Goal: Transaction & Acquisition: Purchase product/service

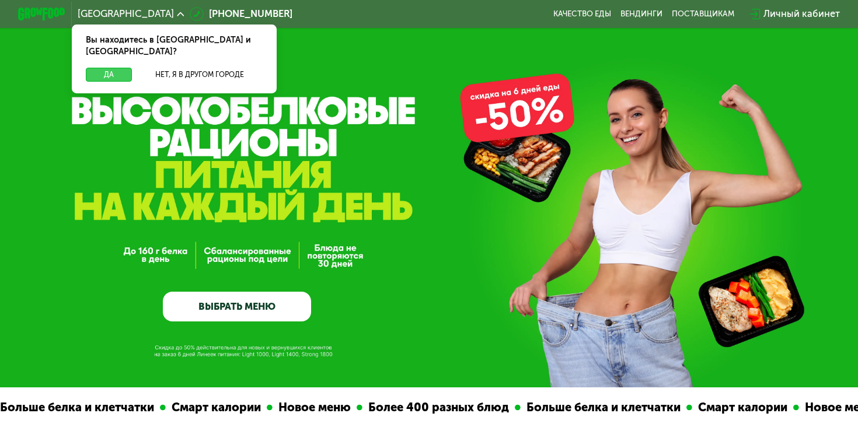
click at [112, 68] on button "Да" at bounding box center [109, 75] width 46 height 15
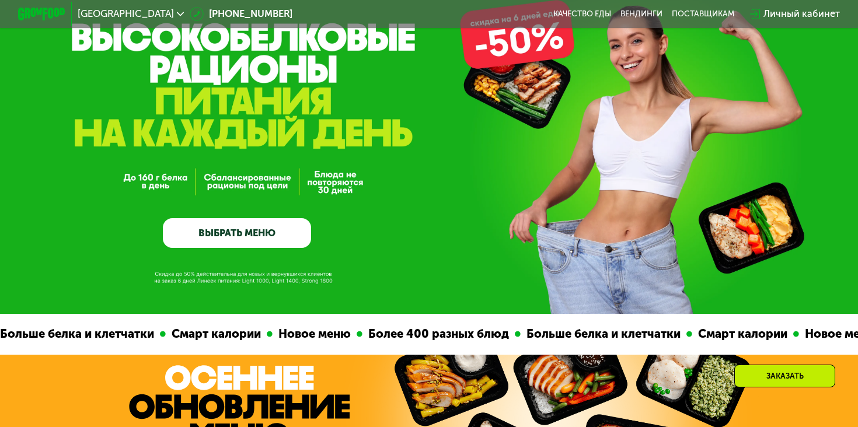
scroll to position [197, 0]
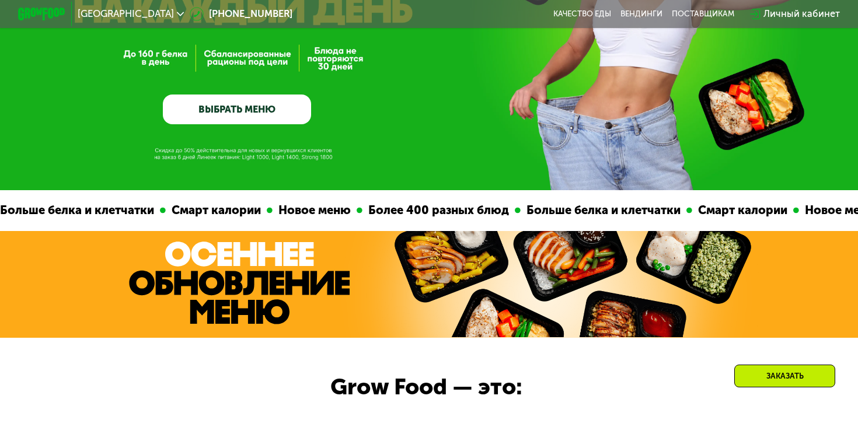
click at [269, 101] on link "ВЫБРАТЬ МЕНЮ" at bounding box center [237, 110] width 148 height 30
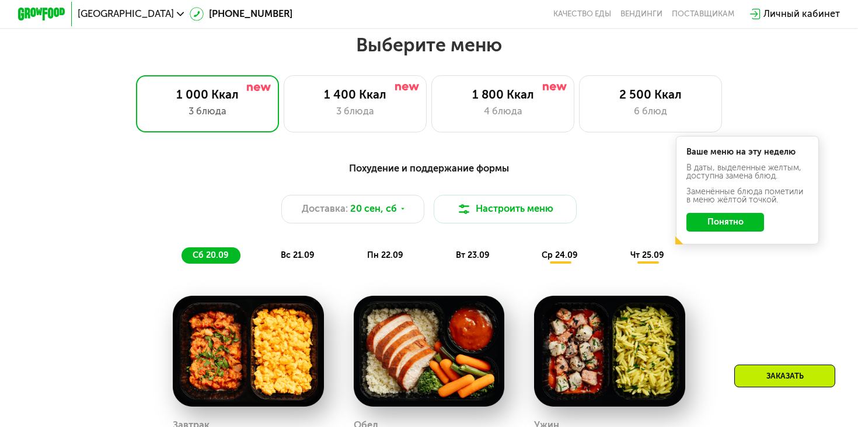
scroll to position [756, 0]
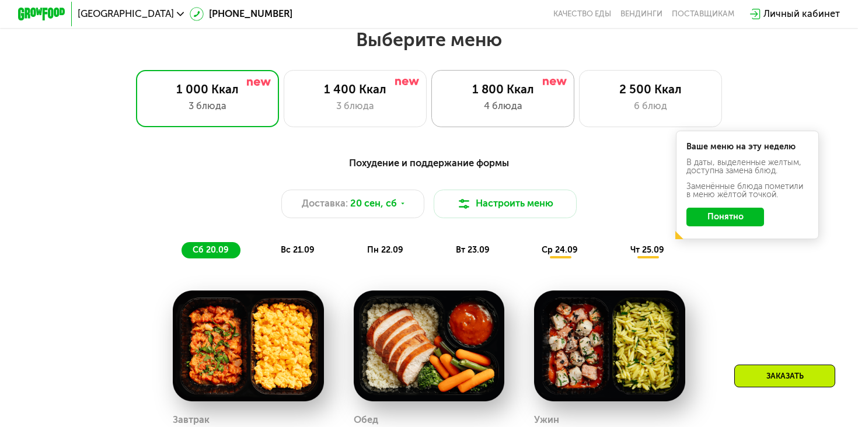
click at [510, 101] on div "4 блюда" at bounding box center [503, 106] width 118 height 15
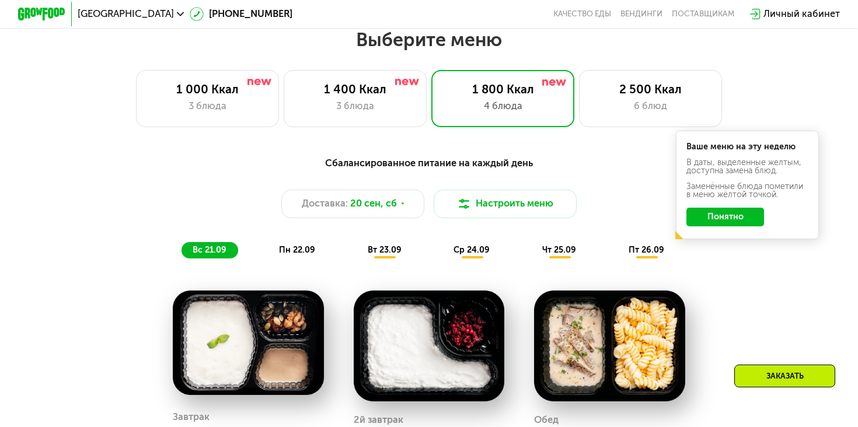
click at [742, 218] on button "Понятно" at bounding box center [726, 217] width 78 height 19
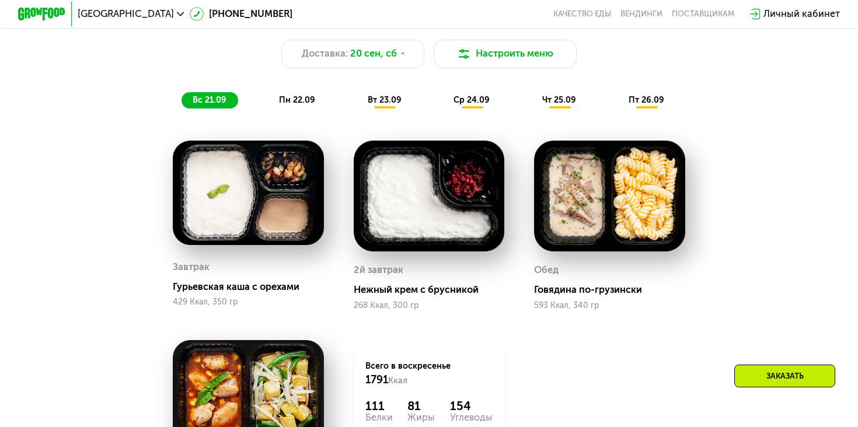
scroll to position [906, 0]
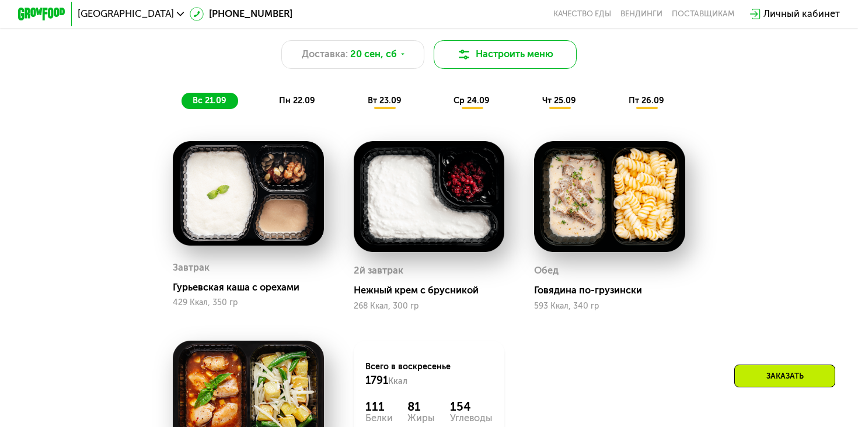
click at [498, 52] on button "Настроить меню" at bounding box center [505, 54] width 143 height 29
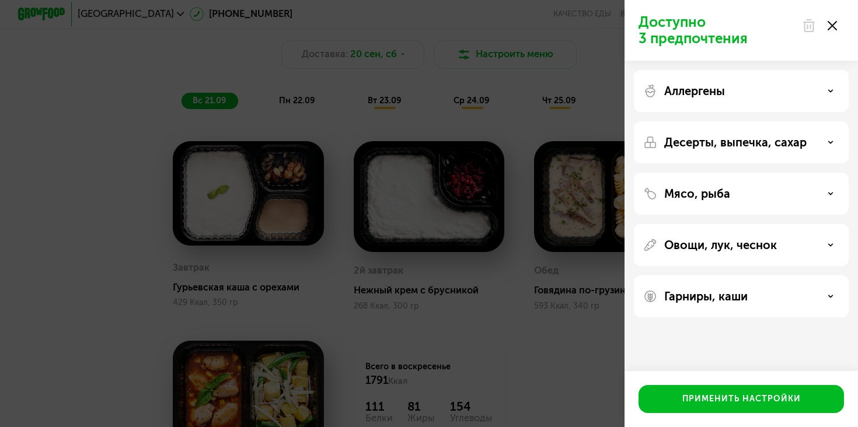
click at [793, 91] on div "Аллергены" at bounding box center [741, 91] width 196 height 14
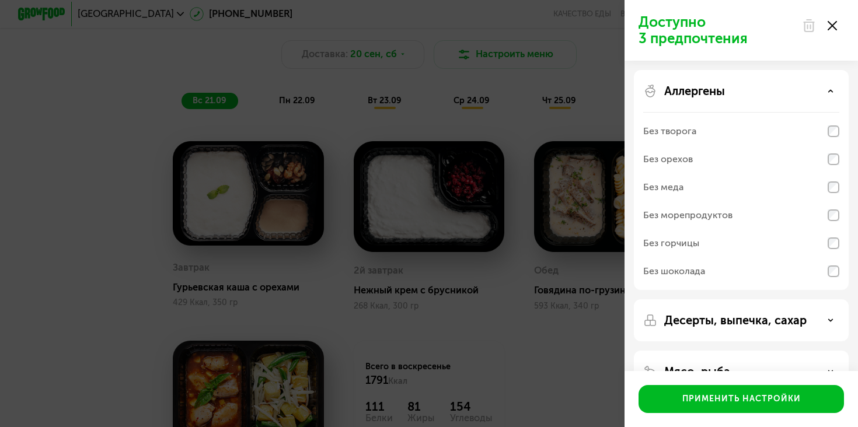
click at [793, 92] on div "Аллергены" at bounding box center [741, 91] width 196 height 14
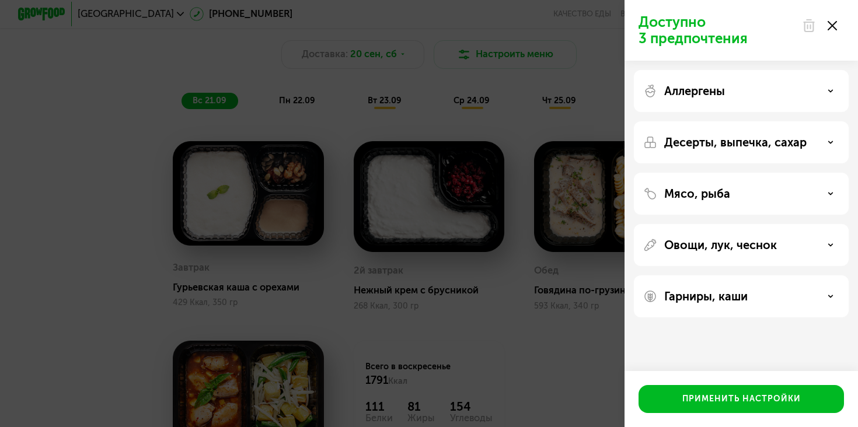
click at [779, 137] on p "Десерты, выпечка, сахар" at bounding box center [735, 142] width 142 height 14
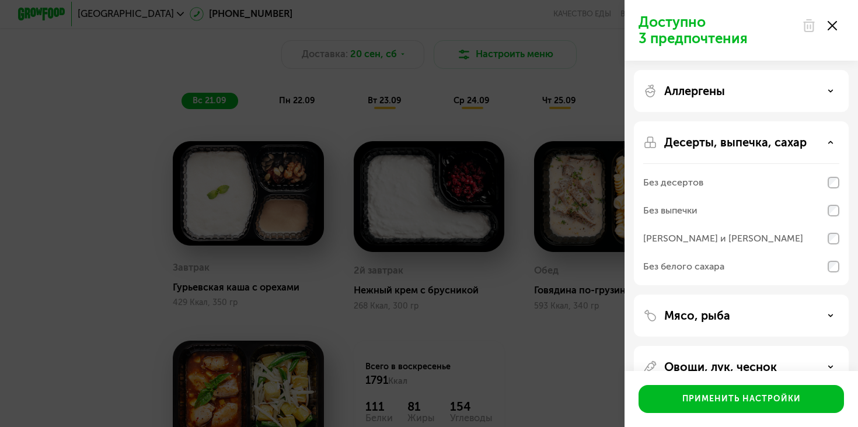
click at [779, 137] on p "Десерты, выпечка, сахар" at bounding box center [735, 142] width 142 height 14
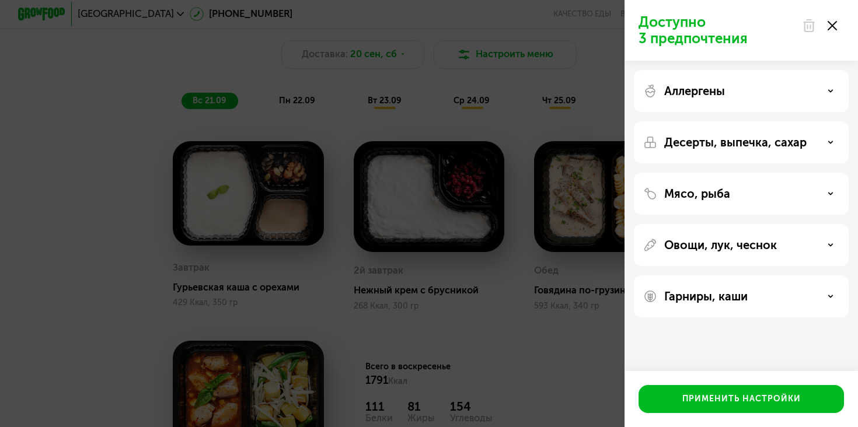
click at [773, 193] on div "Мясо, рыба" at bounding box center [741, 194] width 196 height 14
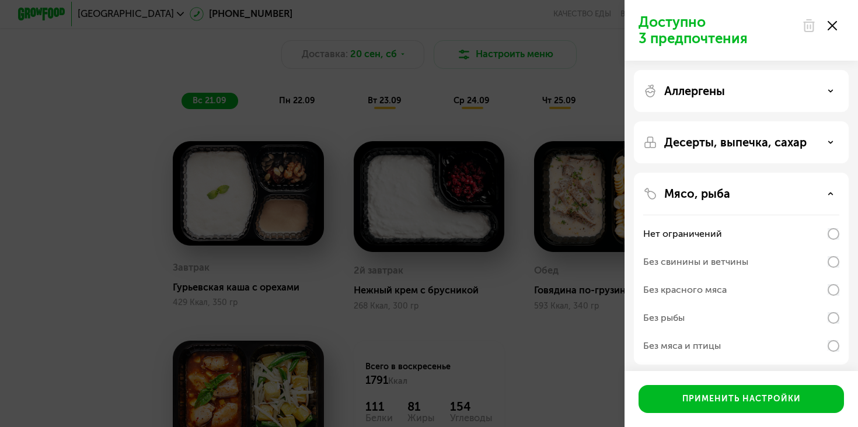
click at [772, 196] on div "Мясо, рыба" at bounding box center [741, 194] width 196 height 14
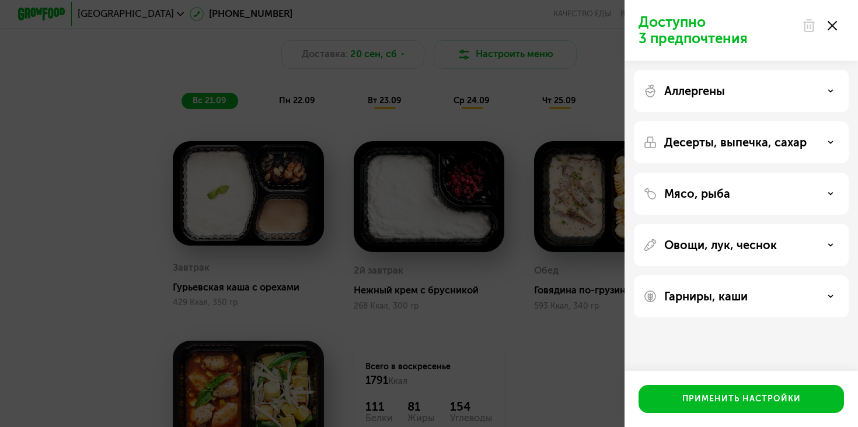
click at [767, 251] on p "Овощи, лук, чеснок" at bounding box center [720, 245] width 113 height 14
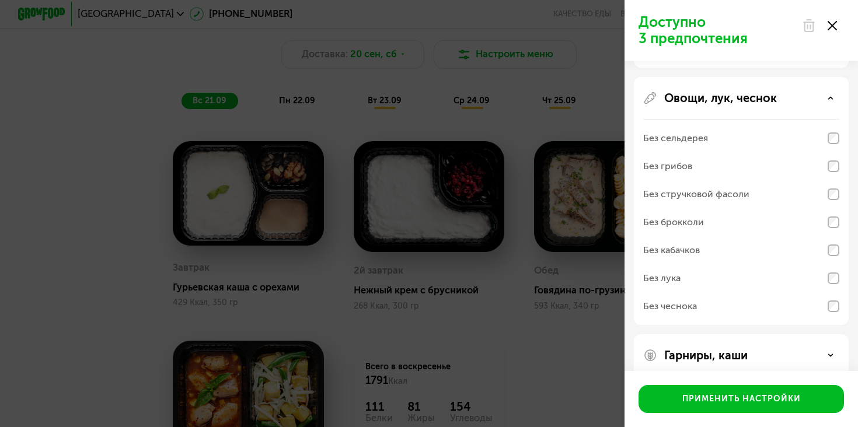
scroll to position [145, 0]
click at [797, 358] on div "Гарниры, каши" at bounding box center [741, 357] width 196 height 14
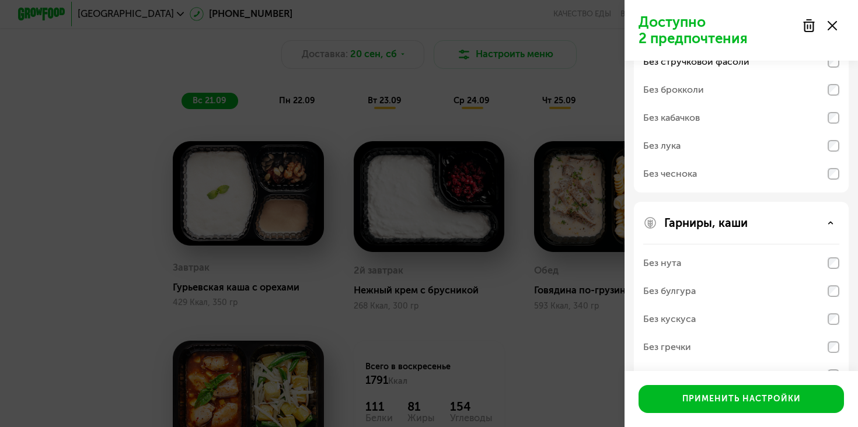
scroll to position [314, 0]
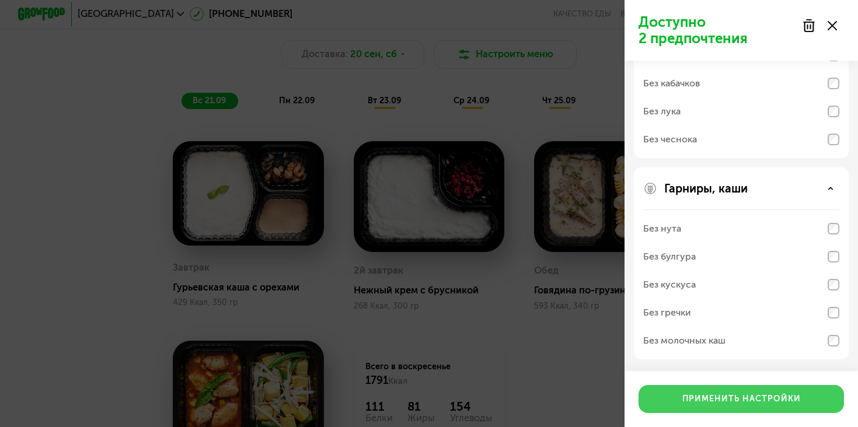
click at [786, 405] on div "Применить настройки" at bounding box center [742, 400] width 119 height 12
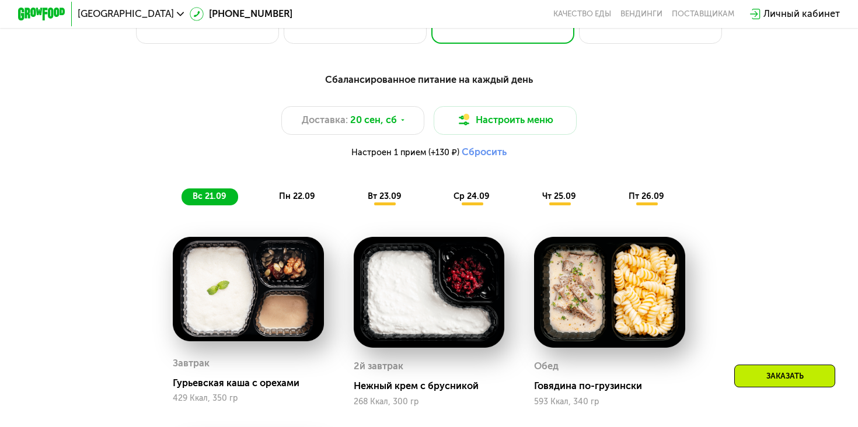
scroll to position [840, 0]
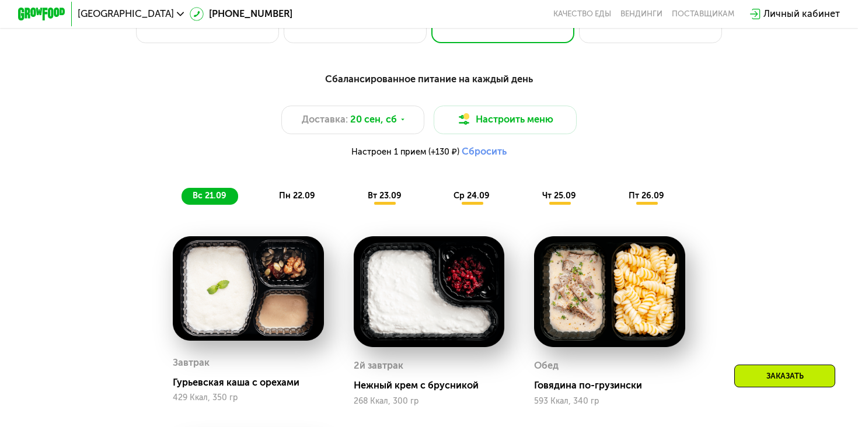
click at [314, 194] on span "пн 22.09" at bounding box center [297, 196] width 36 height 10
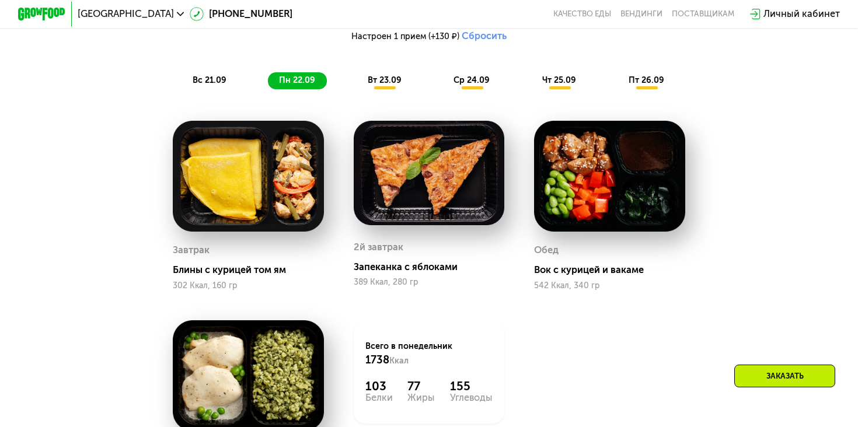
scroll to position [946, 0]
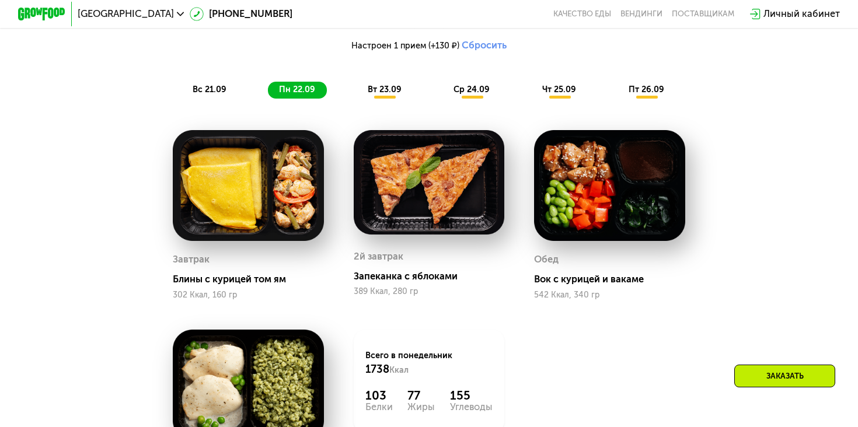
click at [376, 86] on span "вт 23.09" at bounding box center [385, 90] width 34 height 10
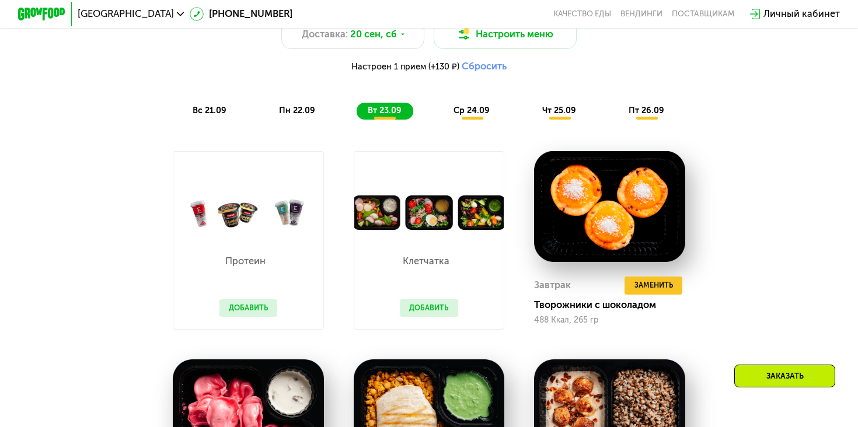
scroll to position [911, 0]
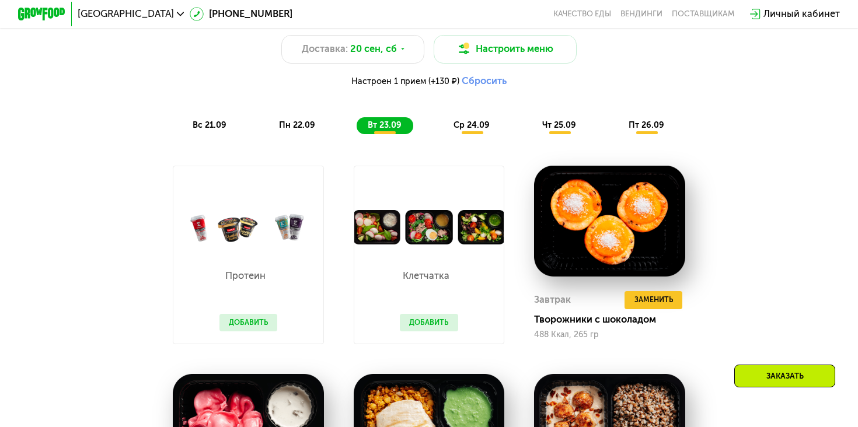
click at [430, 329] on button "Добавить" at bounding box center [429, 323] width 58 height 18
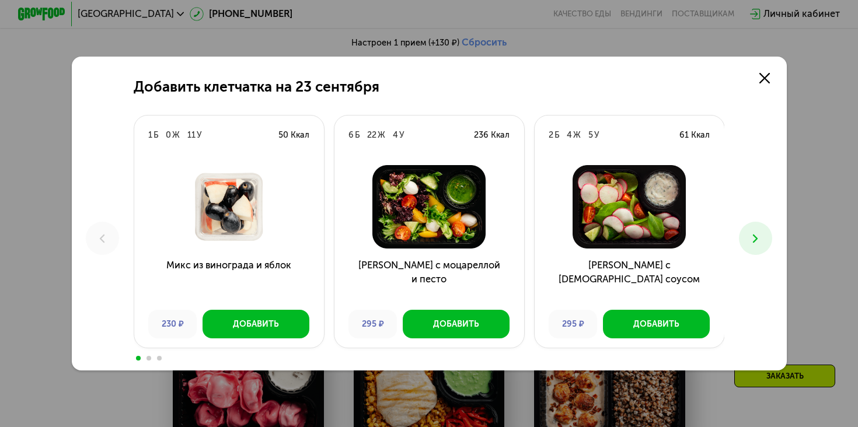
scroll to position [938, 0]
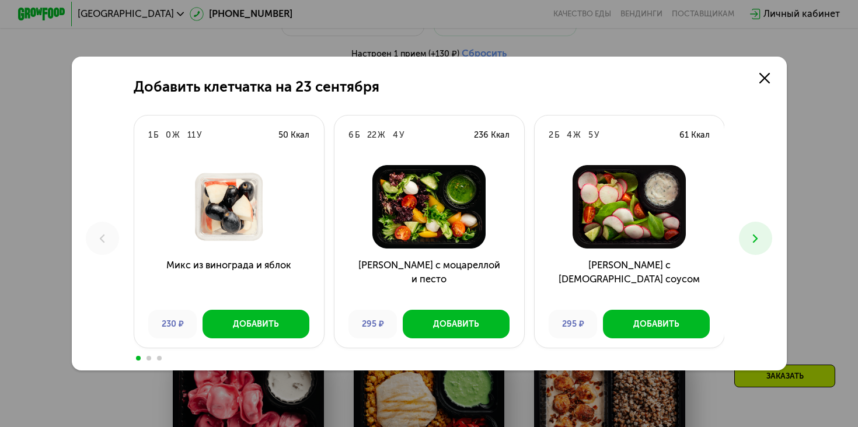
click at [756, 235] on icon at bounding box center [756, 239] width 15 height 15
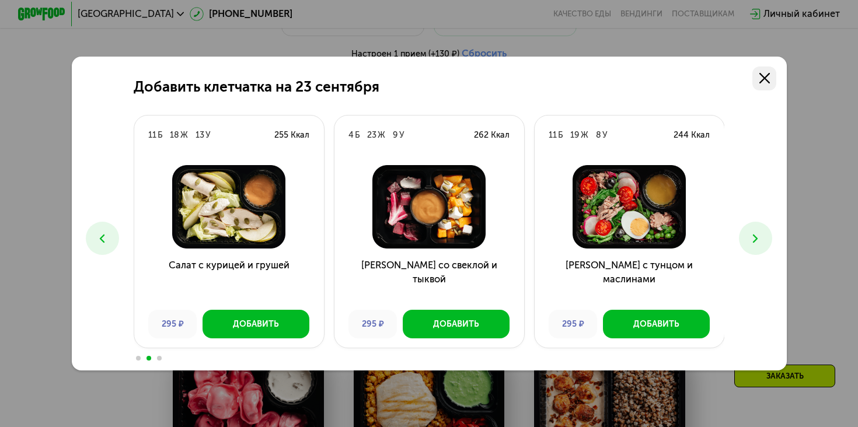
click at [762, 80] on use at bounding box center [765, 78] width 11 height 11
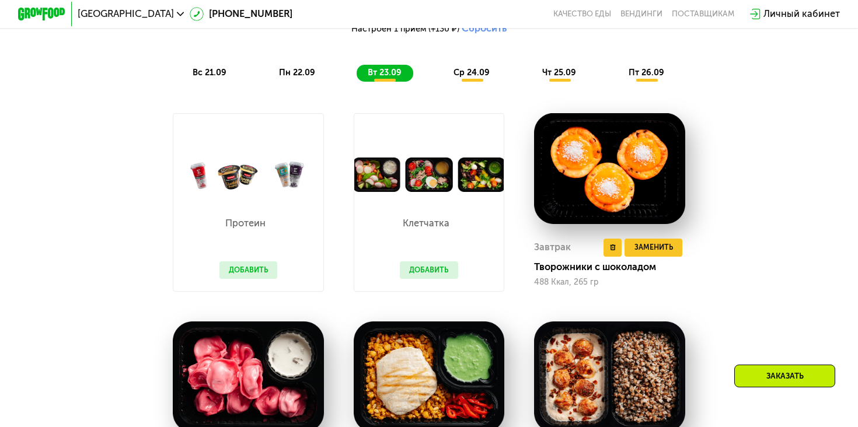
scroll to position [965, 0]
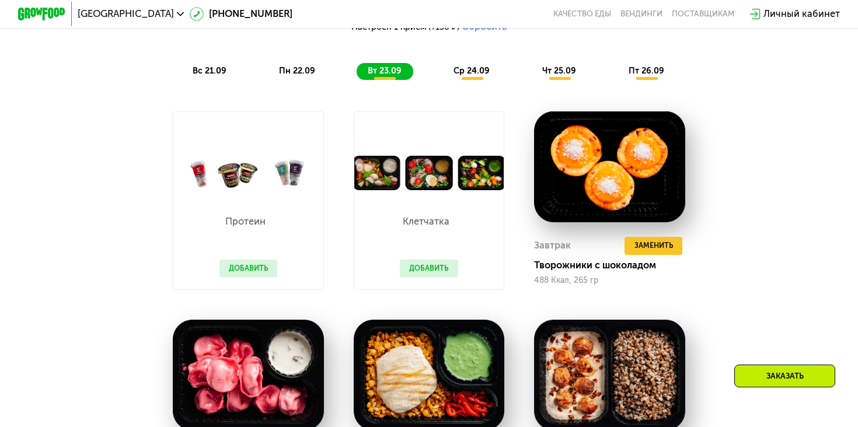
click at [472, 75] on span "ср 24.09" at bounding box center [472, 71] width 36 height 10
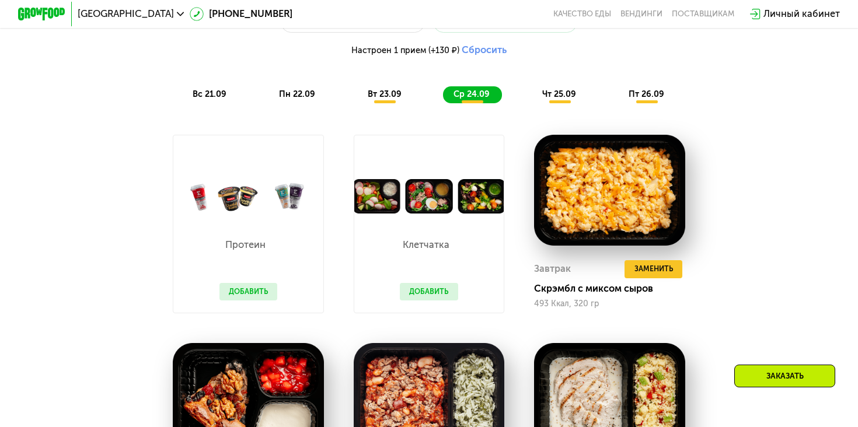
scroll to position [942, 0]
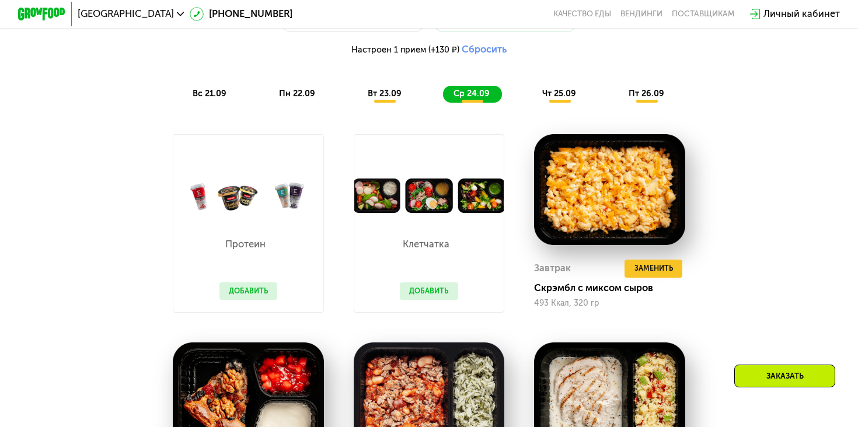
click at [562, 96] on span "чт 25.09" at bounding box center [559, 94] width 34 height 10
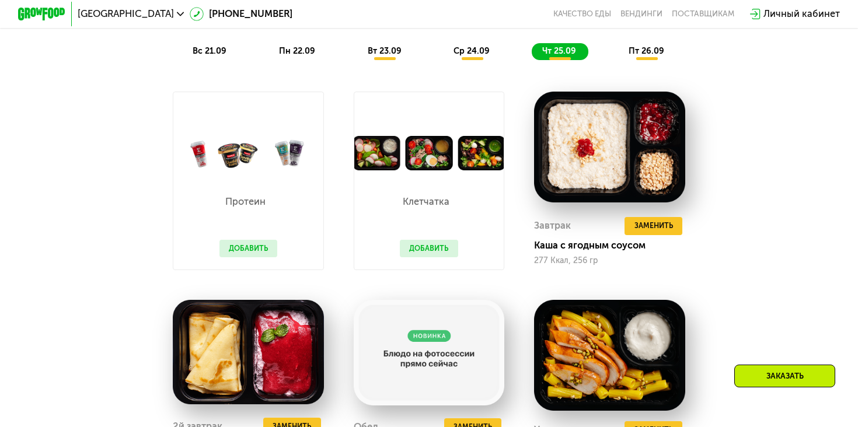
scroll to position [987, 0]
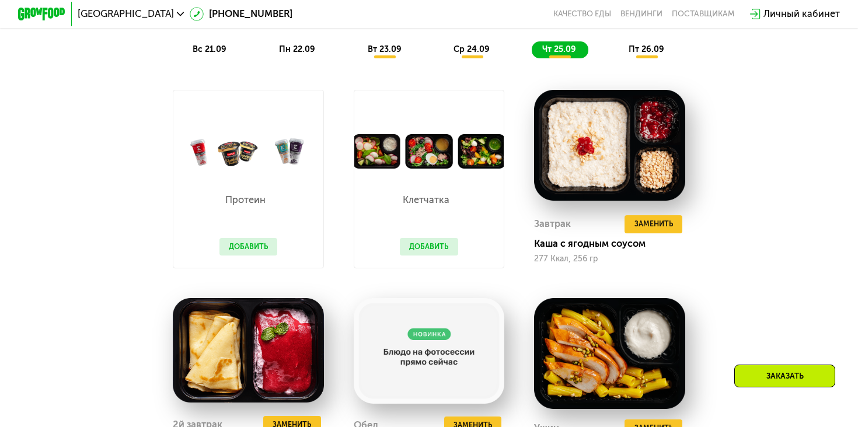
click at [643, 53] on span "пт 26.09" at bounding box center [647, 49] width 36 height 10
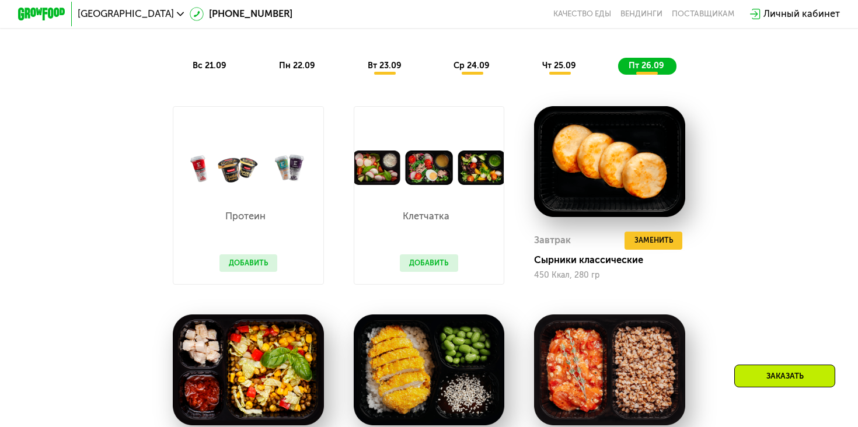
scroll to position [973, 0]
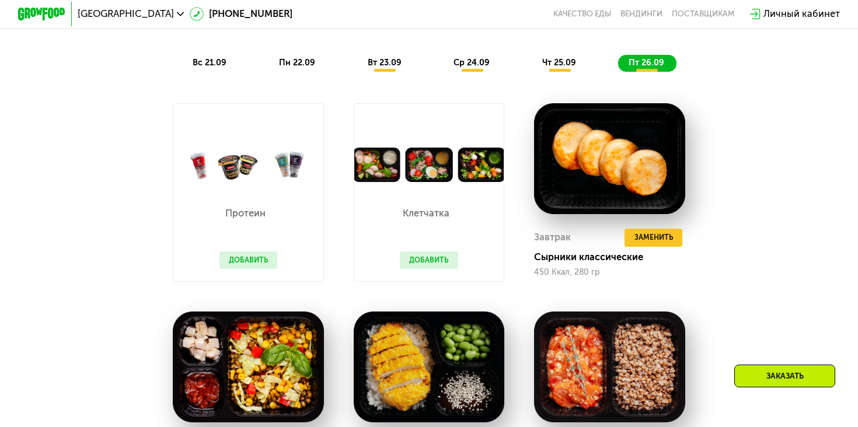
click at [763, 376] on div "Заказать" at bounding box center [785, 376] width 101 height 23
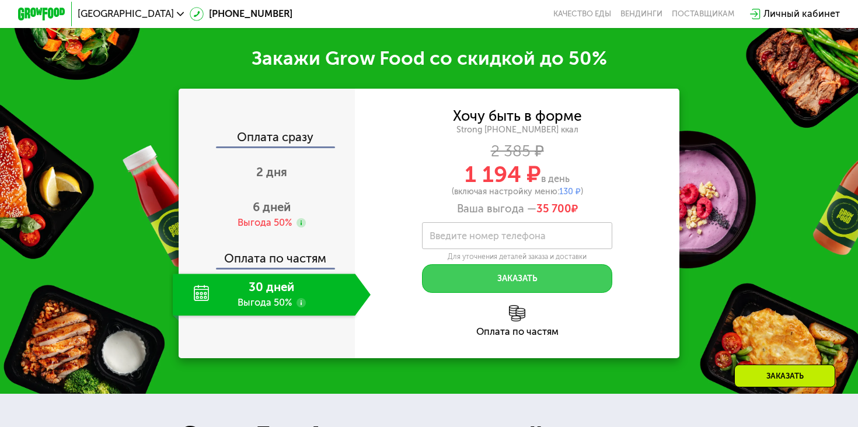
scroll to position [1668, 0]
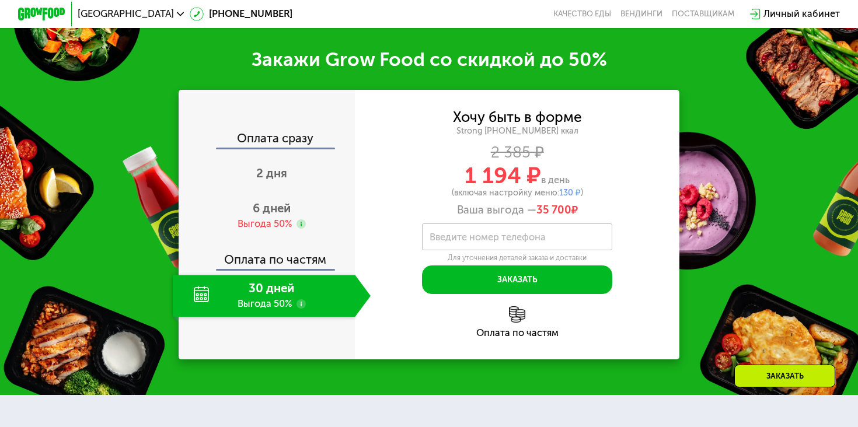
click at [300, 300] on use at bounding box center [301, 304] width 9 height 9
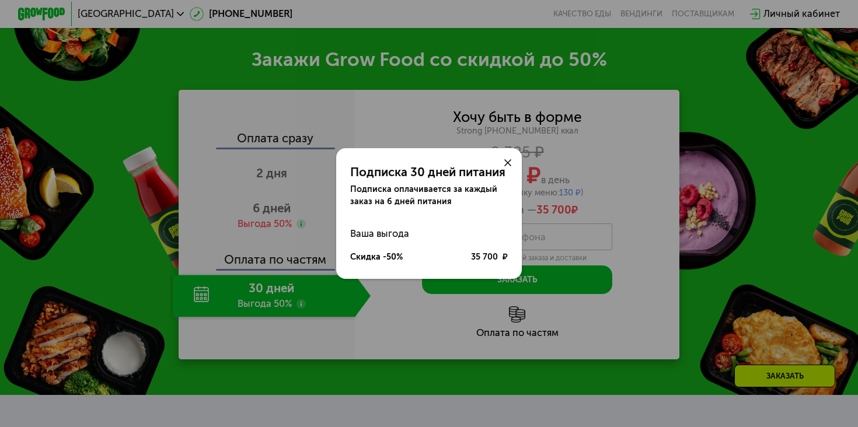
click at [380, 322] on div "Подписка 30 дней питания Подписка оплачивается за каждый заказ на 6 дней питани…" at bounding box center [429, 213] width 858 height 427
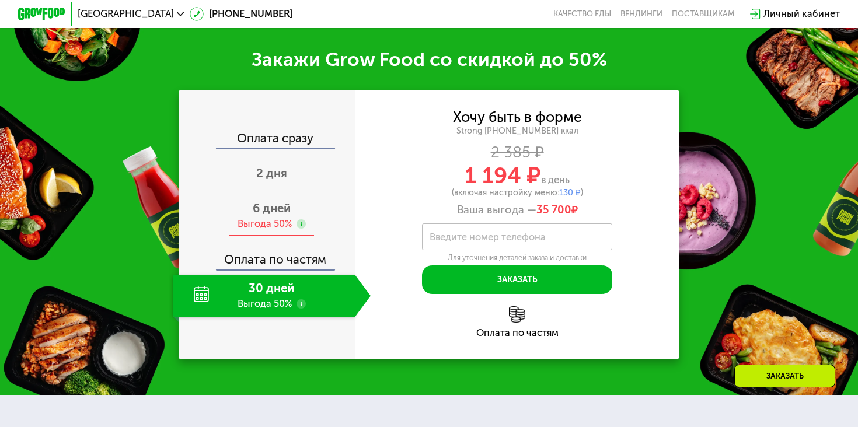
click at [319, 201] on div "6 дней Выгода 50%" at bounding box center [272, 216] width 198 height 41
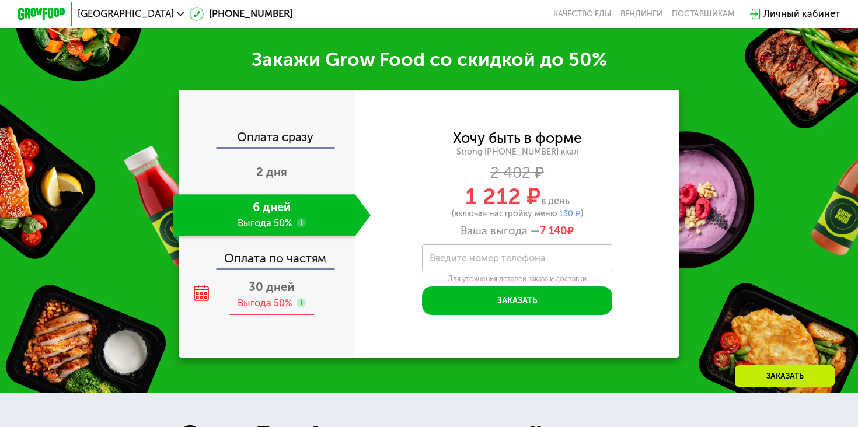
click at [312, 288] on div "30 дней Выгода 50%" at bounding box center [272, 294] width 198 height 41
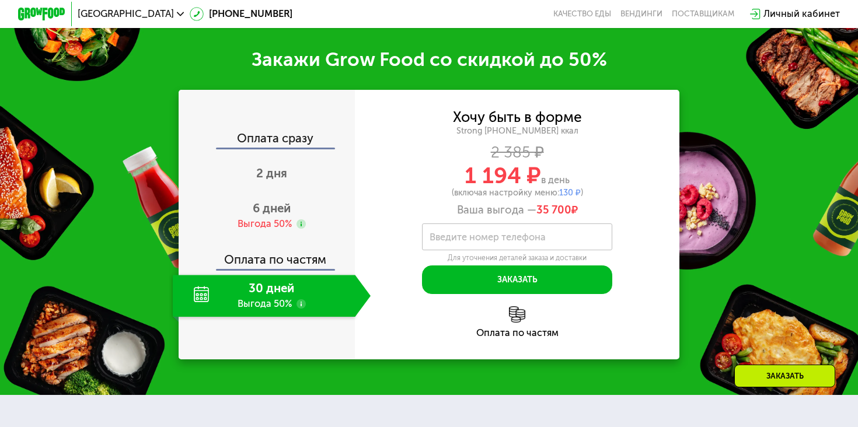
click at [298, 300] on use at bounding box center [301, 304] width 9 height 9
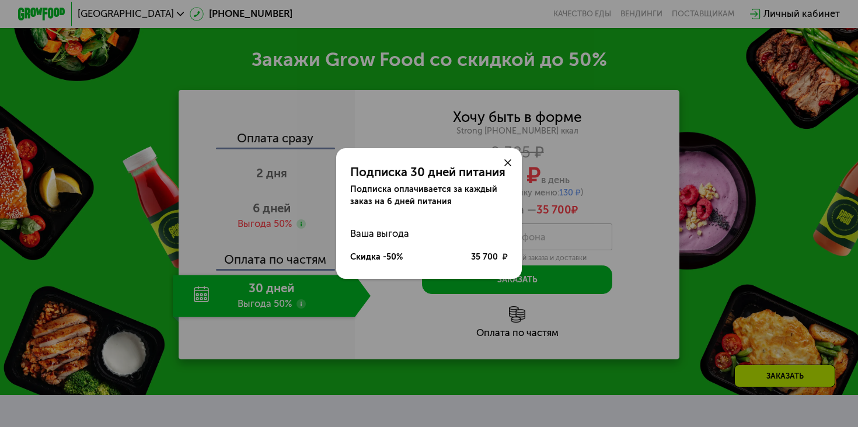
click at [504, 162] on icon at bounding box center [507, 162] width 7 height 7
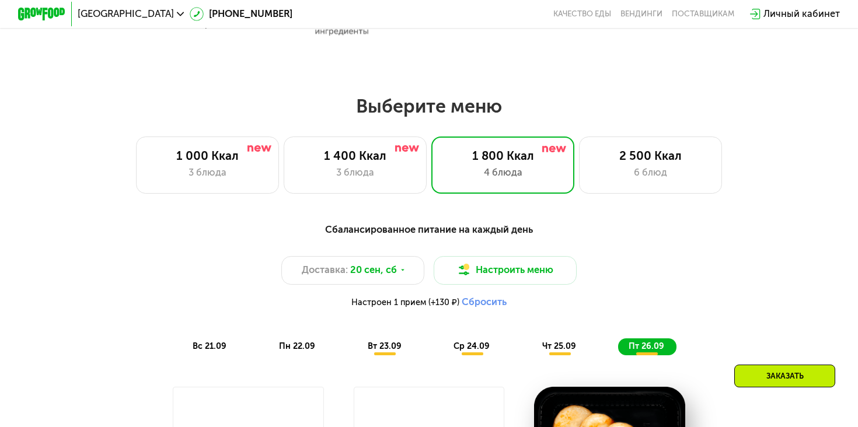
scroll to position [691, 0]
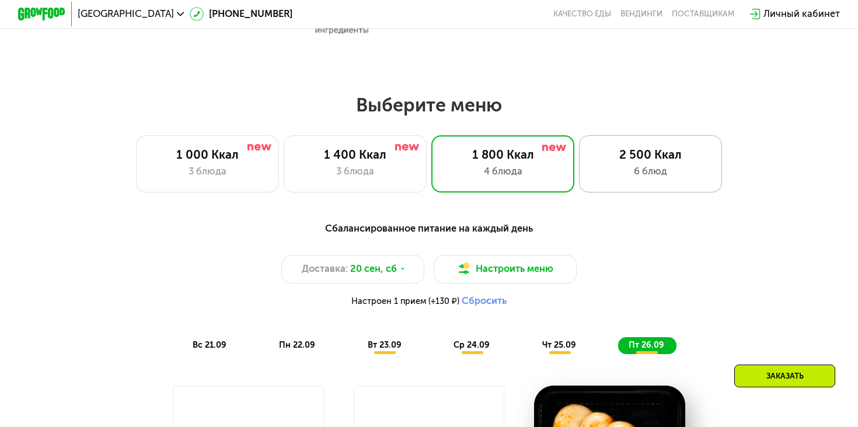
click at [615, 168] on div "6 блюд" at bounding box center [651, 172] width 118 height 15
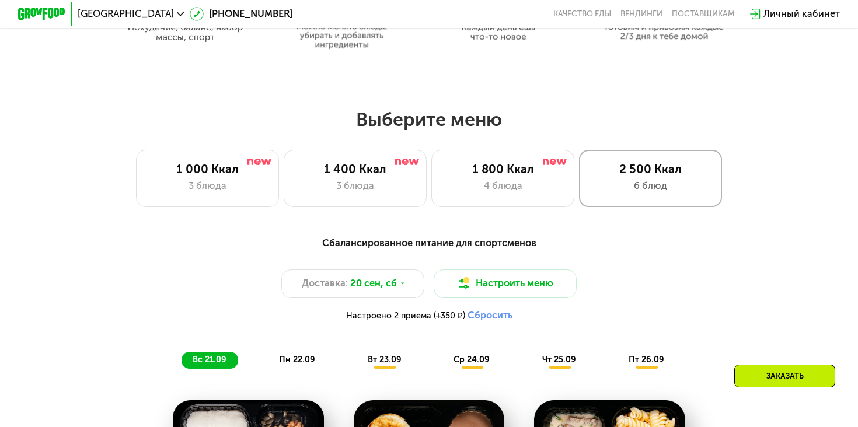
scroll to position [677, 0]
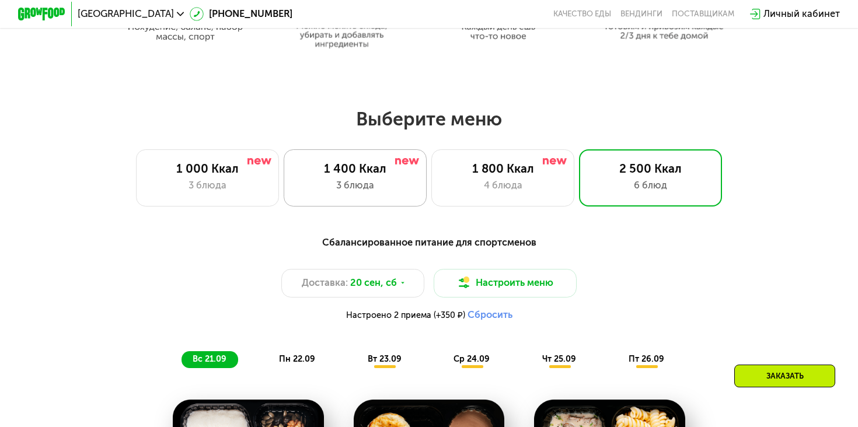
click at [410, 181] on div "3 блюда" at bounding box center [355, 186] width 118 height 15
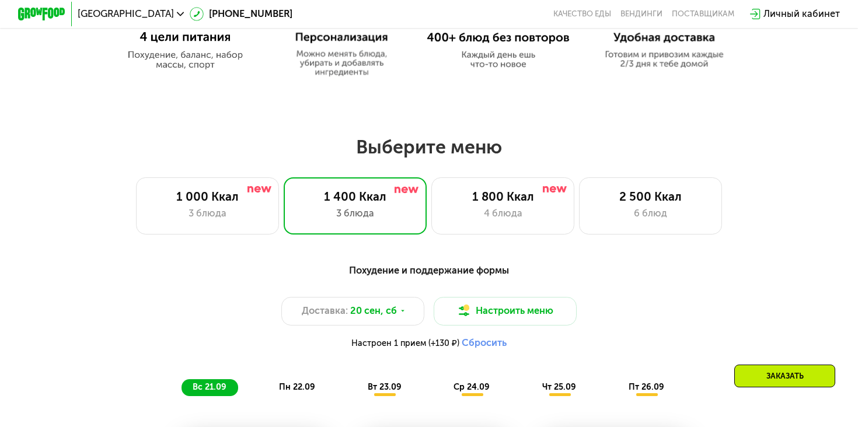
scroll to position [642, 0]
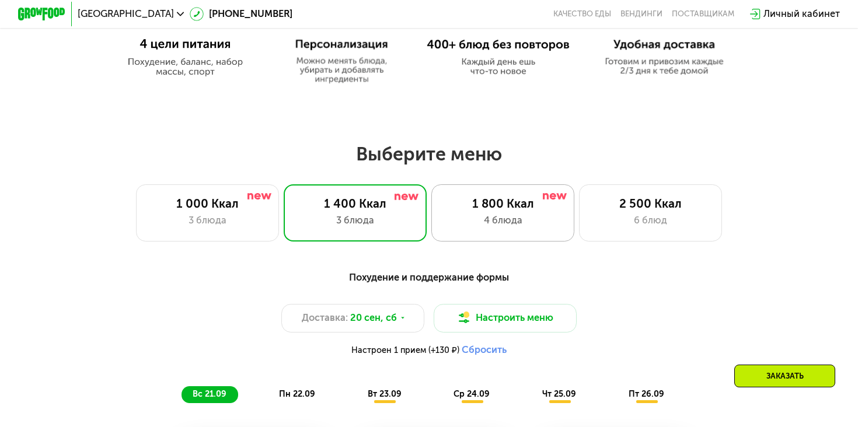
click at [509, 212] on div "1 800 Ккал 4 блюда" at bounding box center [502, 213] width 143 height 57
